Goal: Communication & Community: Answer question/provide support

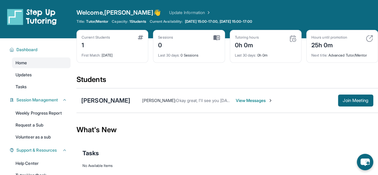
click at [236, 99] on span "View Messages" at bounding box center [254, 101] width 37 height 6
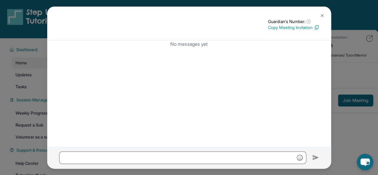
click at [324, 16] on img at bounding box center [322, 15] width 5 height 5
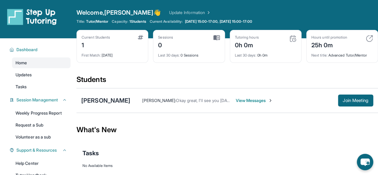
click at [176, 100] on span "Okay great, I'll see you [DATE]! Please let me know if you have any questions o…" at bounding box center [261, 100] width 170 height 5
click at [218, 108] on div "[PERSON_NAME] [PERSON_NAME] : Okay great, I'll see you [DATE]! Please let me kn…" at bounding box center [228, 100] width 302 height 25
click at [236, 99] on span "View Messages" at bounding box center [254, 101] width 37 height 6
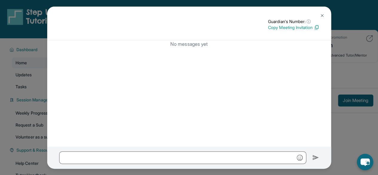
click at [324, 16] on img at bounding box center [322, 15] width 5 height 5
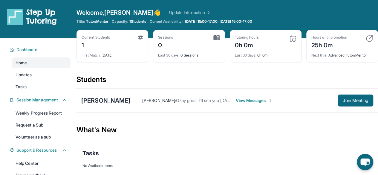
click at [244, 99] on span "View Messages" at bounding box center [254, 101] width 37 height 6
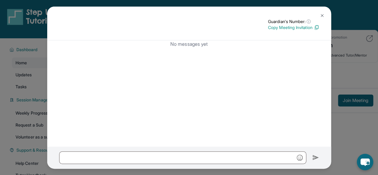
click at [322, 16] on img at bounding box center [322, 15] width 5 height 5
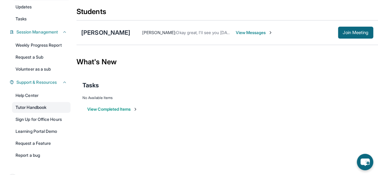
scroll to position [83, 0]
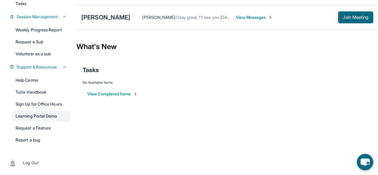
click at [50, 117] on link "Learning Portal Demo" at bounding box center [41, 116] width 59 height 11
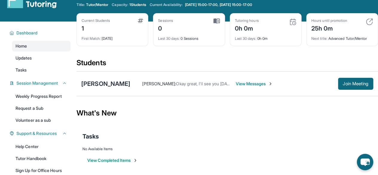
scroll to position [0, 0]
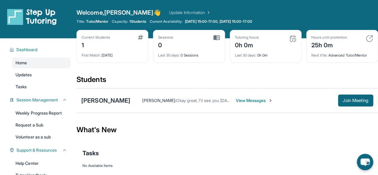
click at [242, 100] on span "View Messages" at bounding box center [254, 101] width 37 height 6
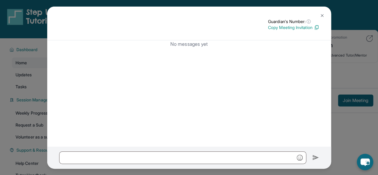
click at [324, 16] on img at bounding box center [322, 15] width 5 height 5
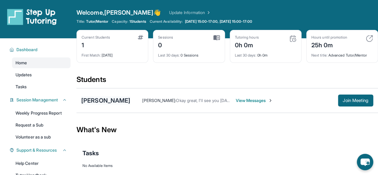
click at [103, 99] on div "[PERSON_NAME]" at bounding box center [105, 100] width 49 height 8
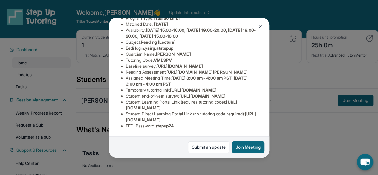
scroll to position [90, 220]
drag, startPoint x: 125, startPoint y: 63, endPoint x: 280, endPoint y: 77, distance: 155.2
click at [280, 77] on div "Siahna Kofe Guardian: Delmy Kofe Student Information https://student-portal.ste…" at bounding box center [189, 87] width 378 height 175
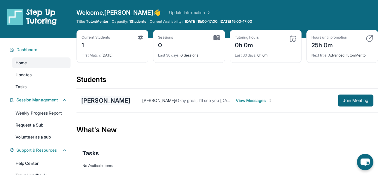
click at [107, 100] on div "[PERSON_NAME]" at bounding box center [105, 100] width 49 height 8
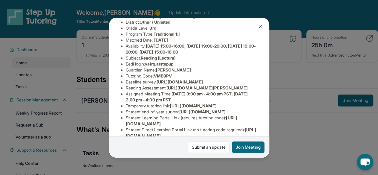
scroll to position [60, 220]
drag, startPoint x: 126, startPoint y: 93, endPoint x: 221, endPoint y: 104, distance: 95.8
click at [203, 84] on span "https://airtable.com/apprlfn8WjpjBUn2G/shrK0QR6AaNyG5psY?prefill_Type%20of%20Fo…" at bounding box center [180, 81] width 46 height 5
copy span "https://airtable.com/apprlfn8WjpjBUn2G/shrK0QR6AaNyG5psY?prefill_Type%20of%20Fo…"
click at [237, 91] on div "Siahna Kofe Guardian: Delmy Kofe Student Information https://student-portal.ste…" at bounding box center [189, 88] width 160 height 140
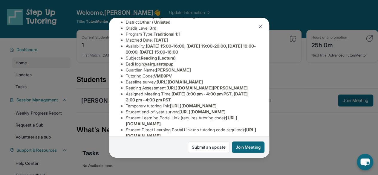
click at [261, 28] on img at bounding box center [260, 26] width 5 height 5
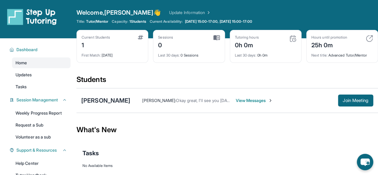
click at [183, 13] on link "Update Information" at bounding box center [190, 13] width 42 height 6
